Goal: Task Accomplishment & Management: Manage account settings

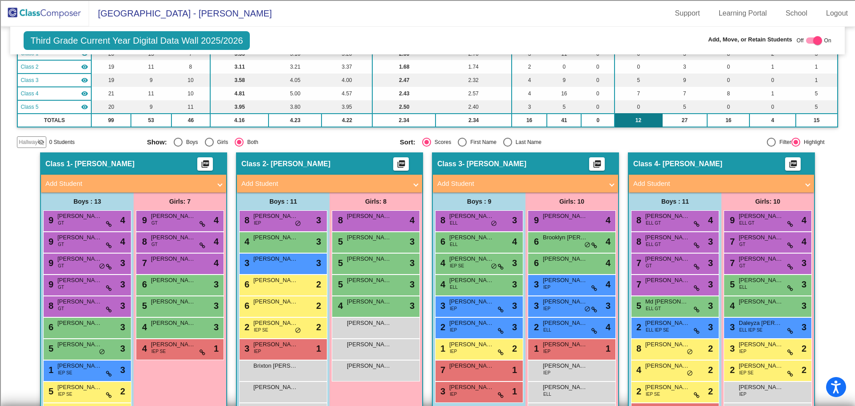
scroll to position [89, 0]
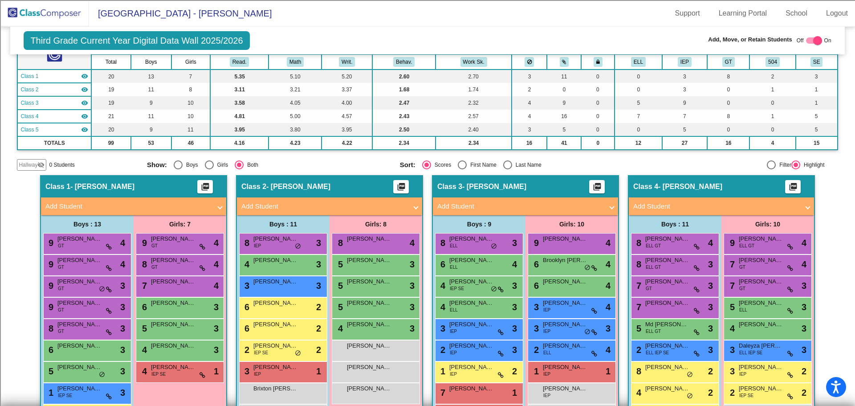
click at [518, 164] on div "Last Name" at bounding box center [526, 165] width 29 height 8
click at [508, 169] on input "Last Name" at bounding box center [508, 169] width 0 height 0
radio input "true"
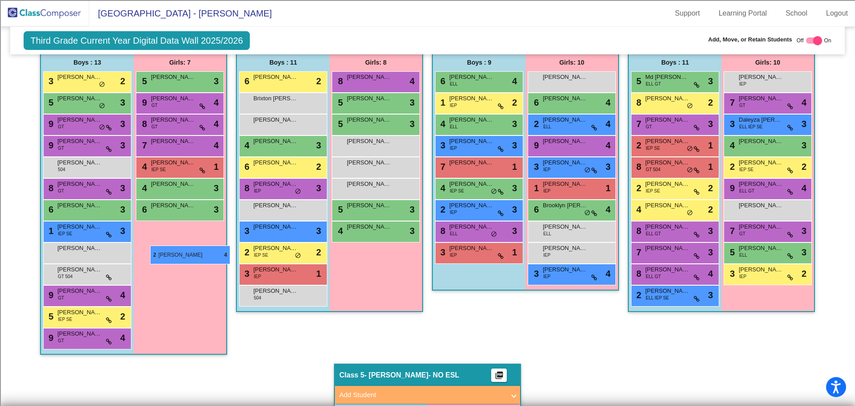
scroll to position [249, 0]
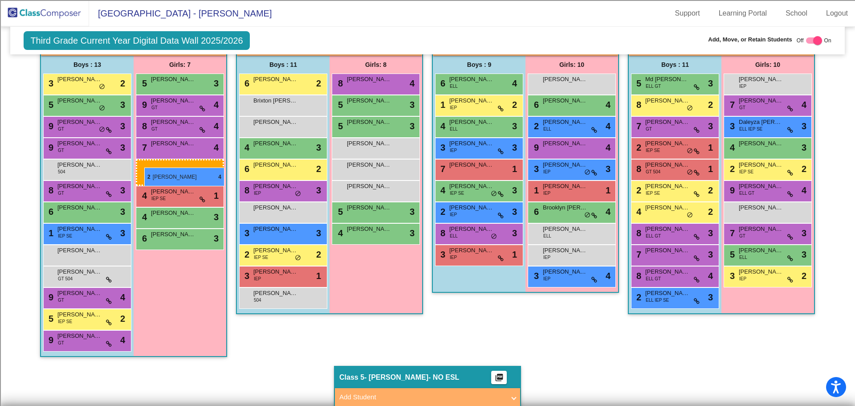
drag, startPoint x: 463, startPoint y: 293, endPoint x: 144, endPoint y: 168, distance: 342.3
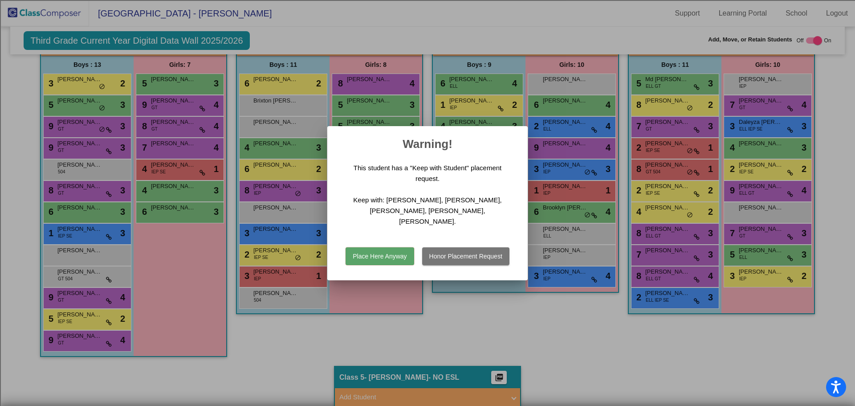
click at [390, 253] on button "Place Here Anyway" at bounding box center [380, 256] width 68 height 18
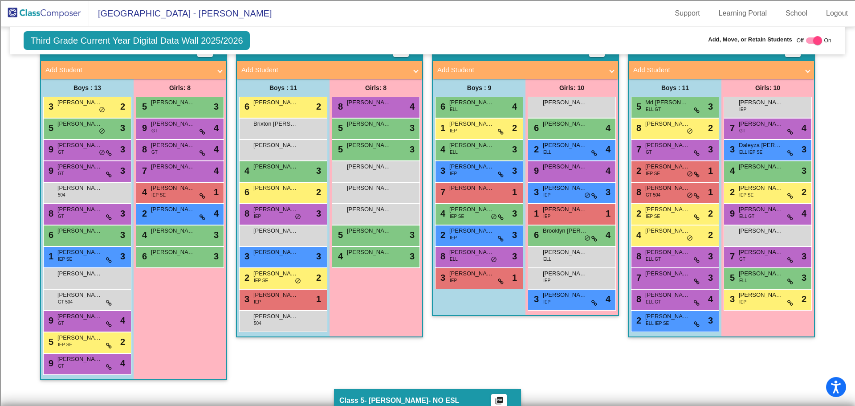
scroll to position [204, 0]
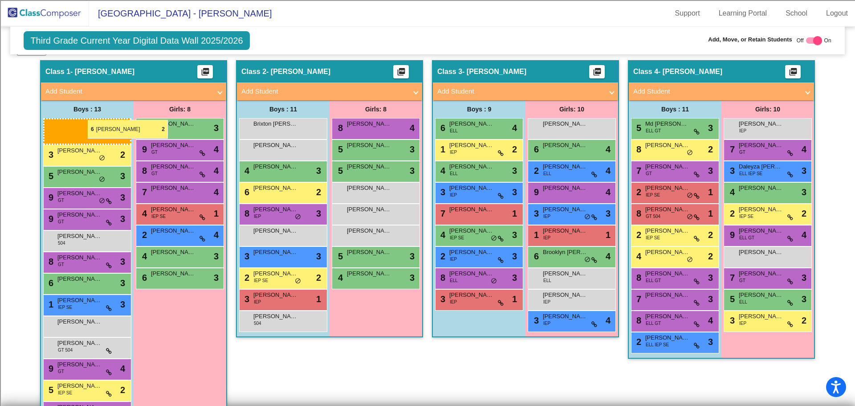
drag, startPoint x: 278, startPoint y: 129, endPoint x: 88, endPoint y: 120, distance: 190.5
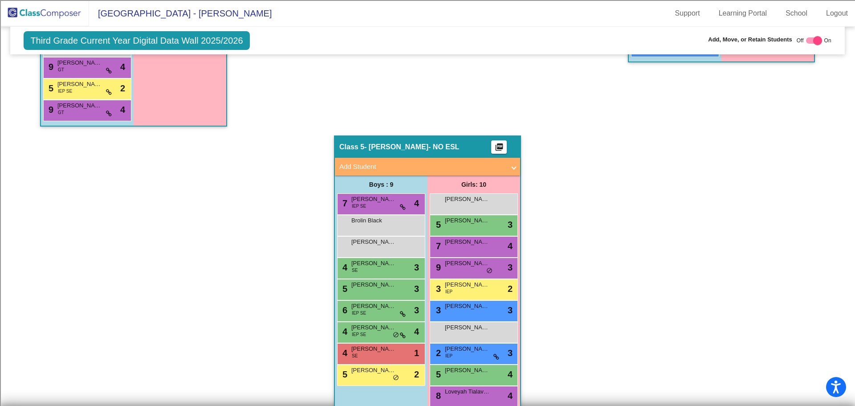
scroll to position [516, 0]
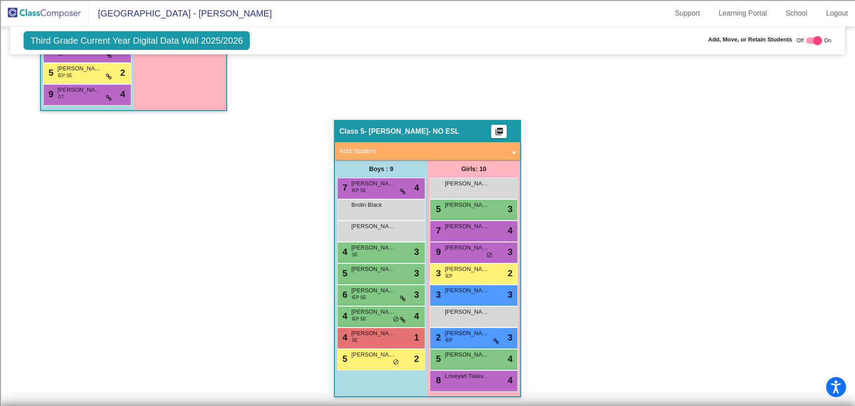
click at [37, 13] on img at bounding box center [44, 13] width 89 height 26
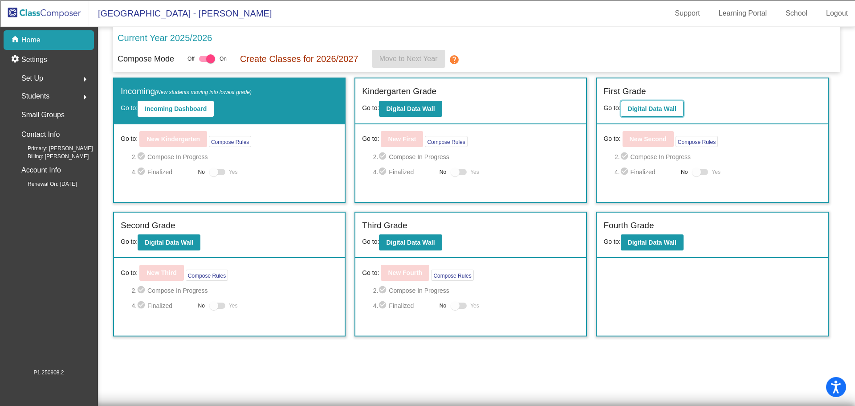
click at [657, 110] on b "Digital Data Wall" at bounding box center [652, 108] width 49 height 7
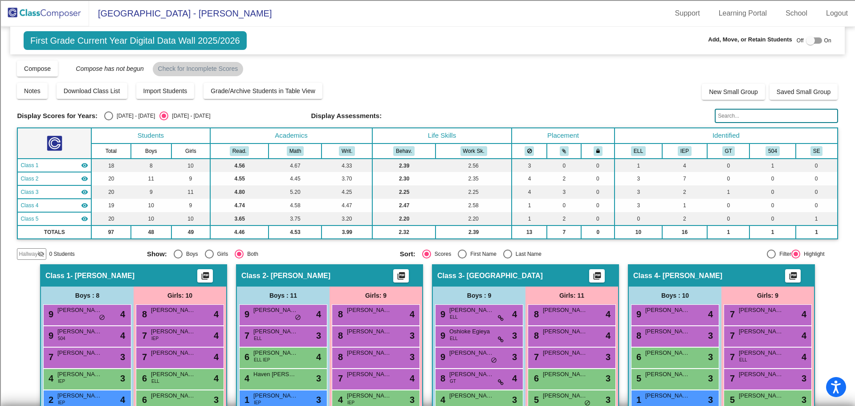
click at [508, 250] on div "Select an option" at bounding box center [507, 254] width 9 height 9
click at [508, 258] on input "Last Name" at bounding box center [508, 258] width 0 height 0
radio input "true"
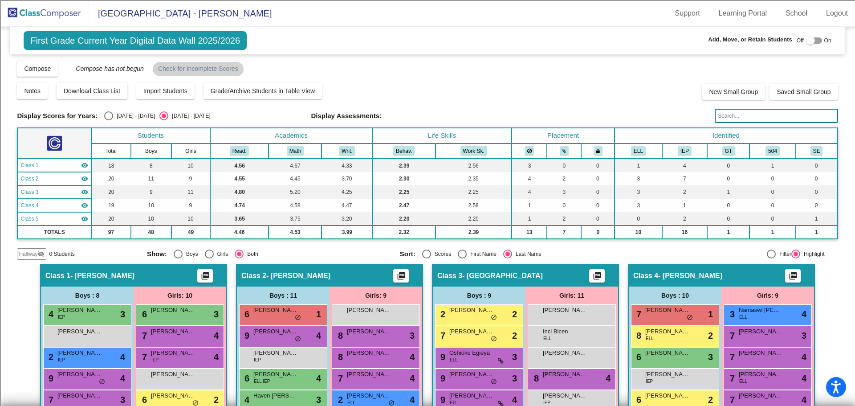
click at [57, 9] on img at bounding box center [44, 13] width 89 height 26
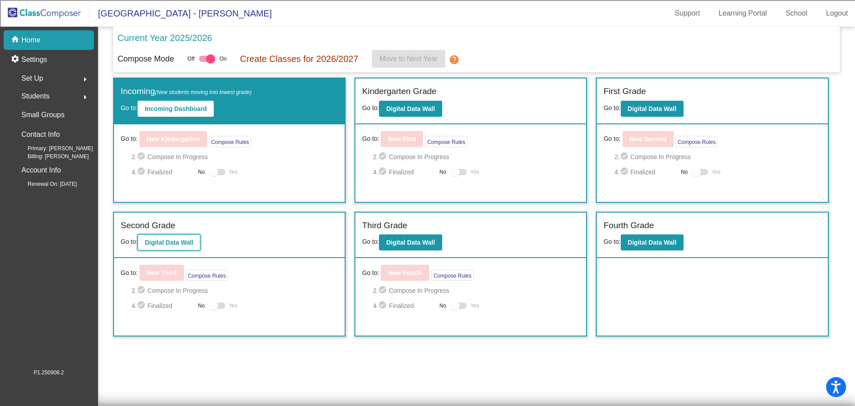
click at [160, 240] on b "Digital Data Wall" at bounding box center [169, 242] width 49 height 7
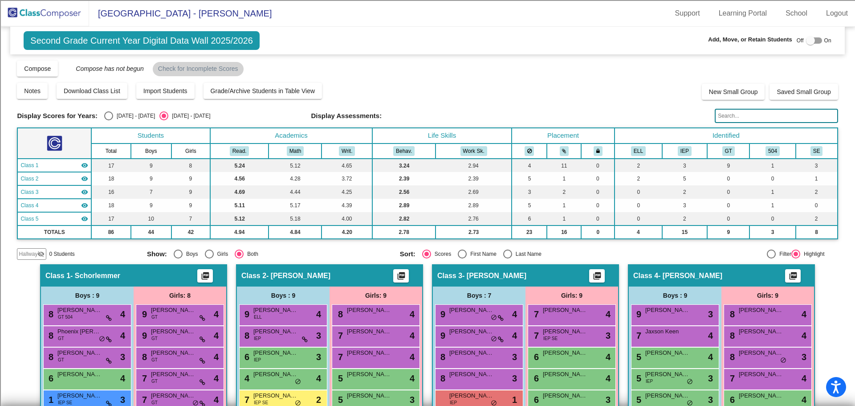
click at [512, 254] on div "Last Name" at bounding box center [526, 254] width 29 height 8
click at [508, 258] on input "Last Name" at bounding box center [508, 258] width 0 height 0
radio input "true"
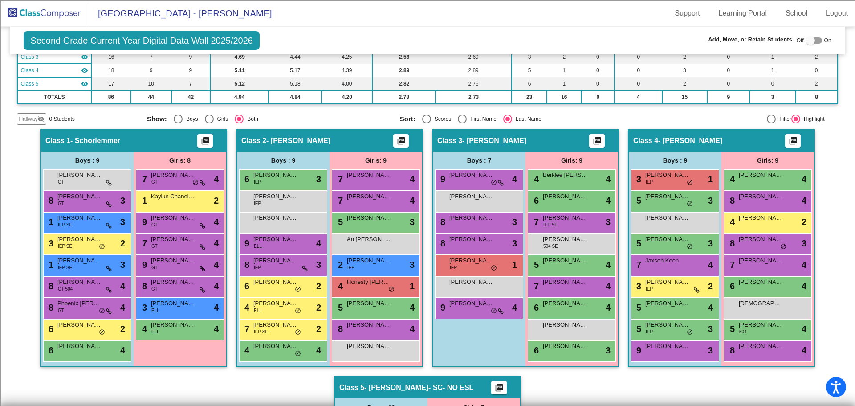
scroll to position [151, 0]
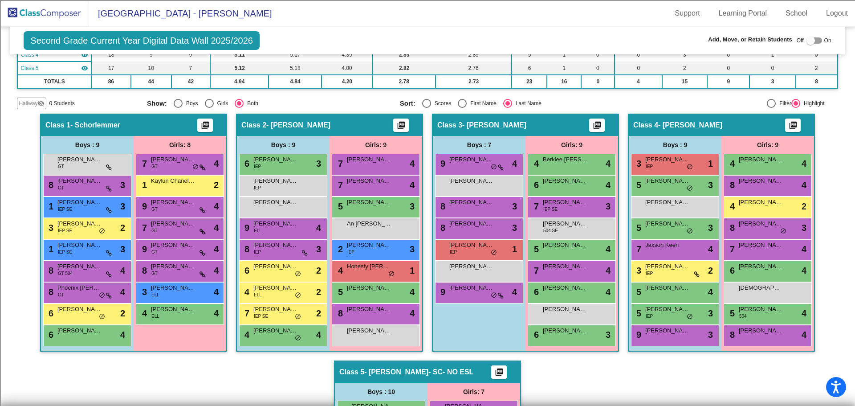
drag, startPoint x: 61, startPoint y: 10, endPoint x: 162, endPoint y: 88, distance: 127.4
click at [61, 10] on img at bounding box center [44, 13] width 89 height 26
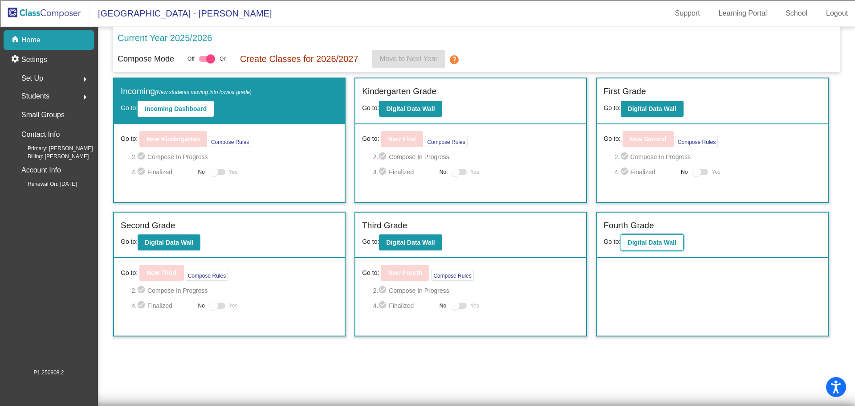
click at [643, 245] on b "Digital Data Wall" at bounding box center [652, 242] width 49 height 7
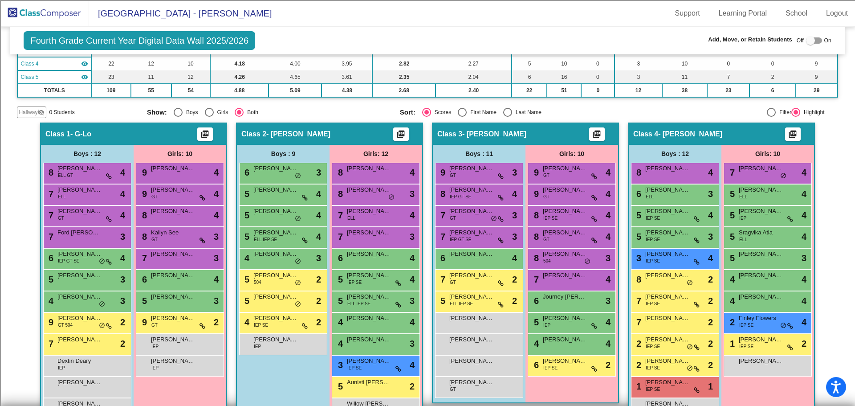
scroll to position [178, 0]
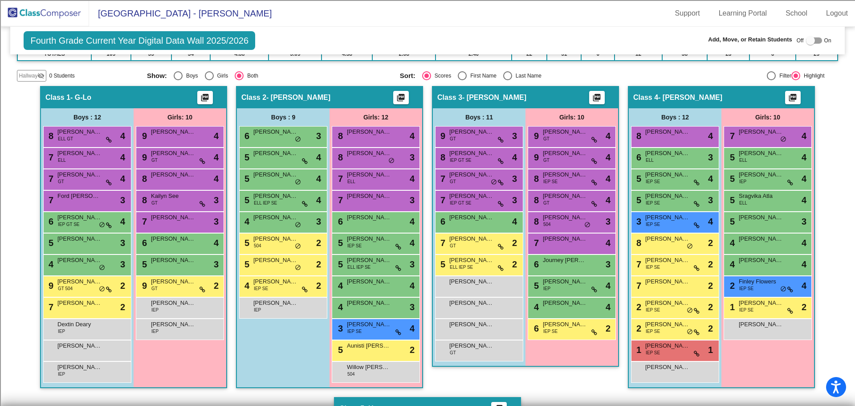
click at [514, 74] on div "Last Name" at bounding box center [526, 76] width 29 height 8
click at [508, 80] on input "Last Name" at bounding box center [508, 80] width 0 height 0
radio input "true"
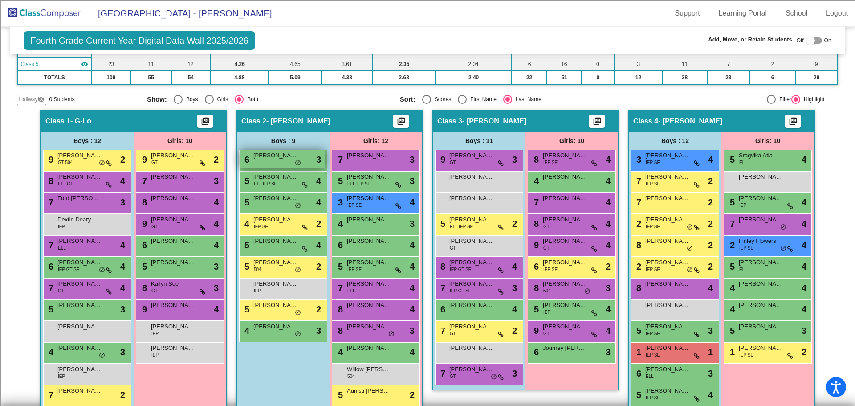
scroll to position [168, 0]
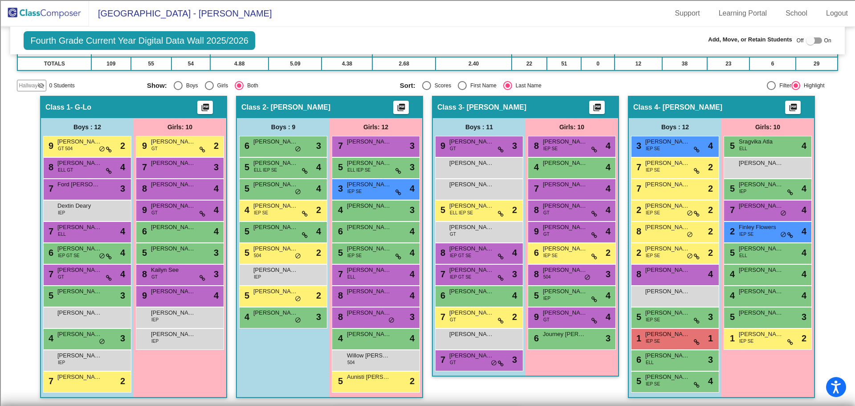
click at [811, 45] on label at bounding box center [814, 40] width 16 height 11
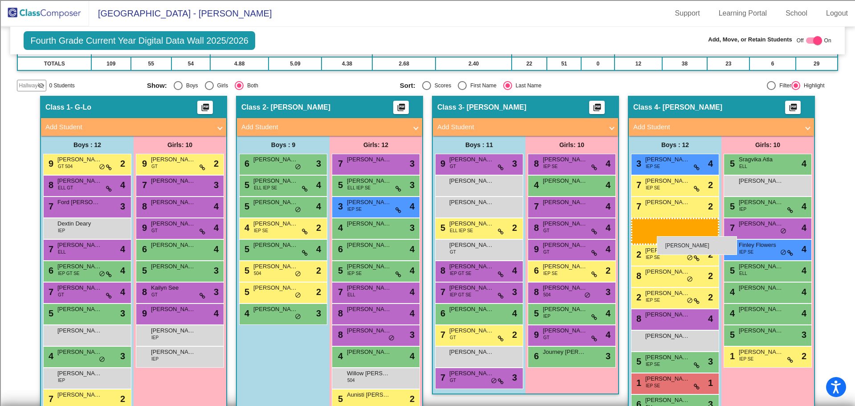
drag, startPoint x: 284, startPoint y: 293, endPoint x: 657, endPoint y: 236, distance: 377.7
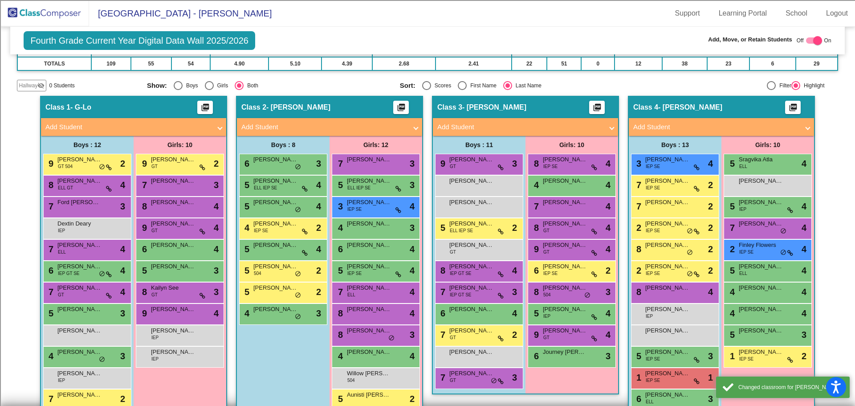
click at [814, 41] on div at bounding box center [818, 40] width 9 height 9
checkbox input "false"
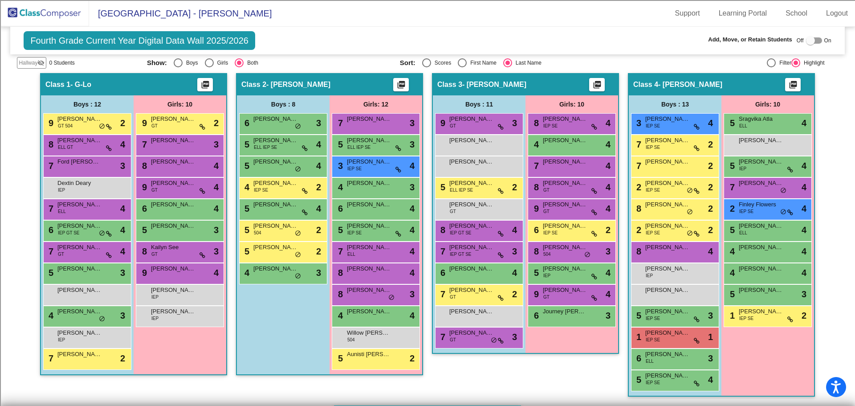
scroll to position [213, 0]
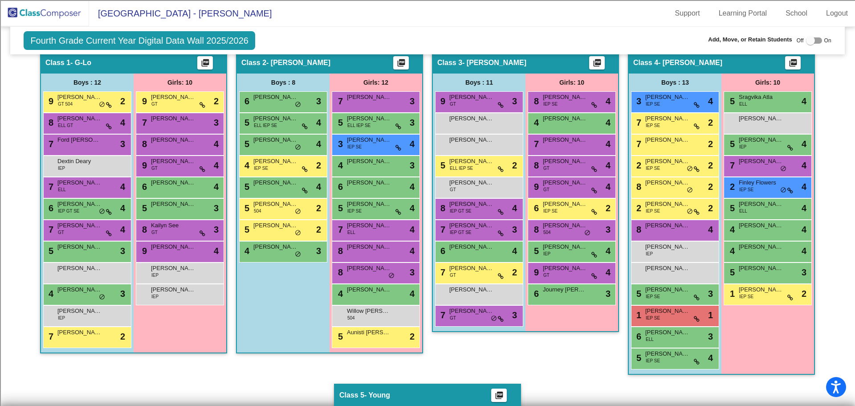
click at [55, 14] on img at bounding box center [44, 13] width 89 height 26
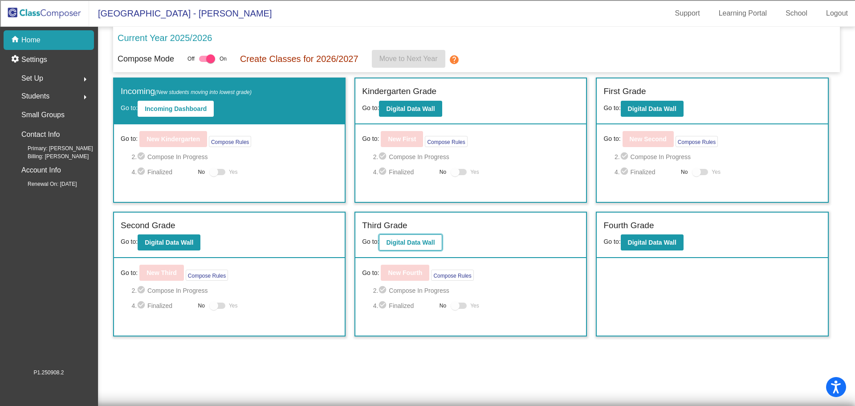
click at [425, 238] on button "Digital Data Wall" at bounding box center [410, 242] width 63 height 16
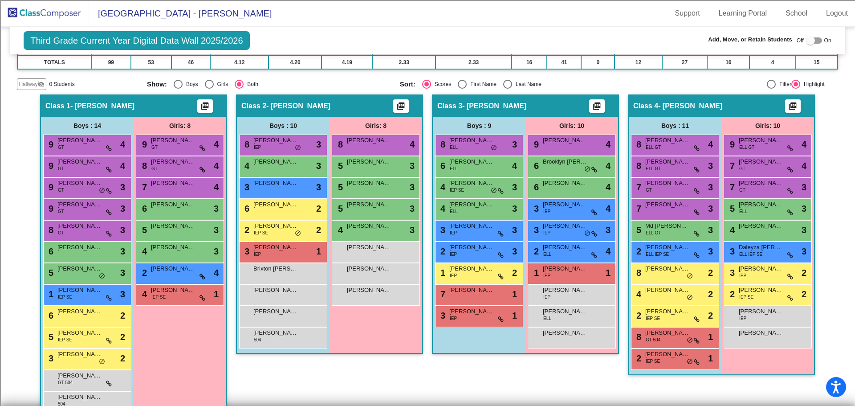
scroll to position [178, 0]
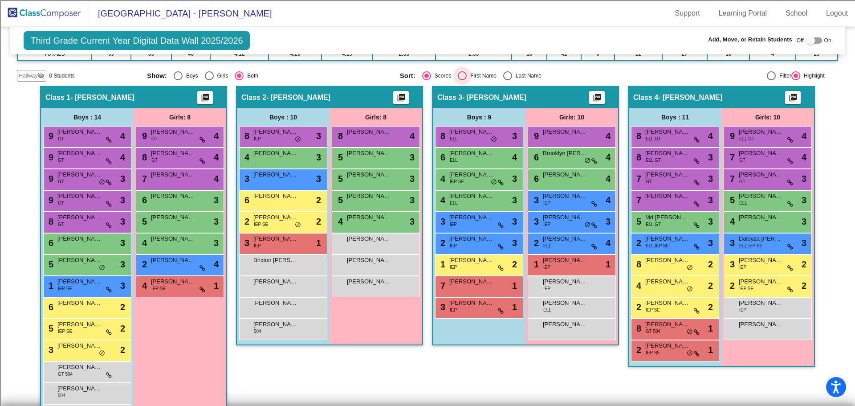
click at [477, 74] on div "First Name" at bounding box center [482, 76] width 30 height 8
click at [462, 80] on input "First Name" at bounding box center [462, 80] width 0 height 0
radio input "true"
